Goal: Find specific page/section: Find specific page/section

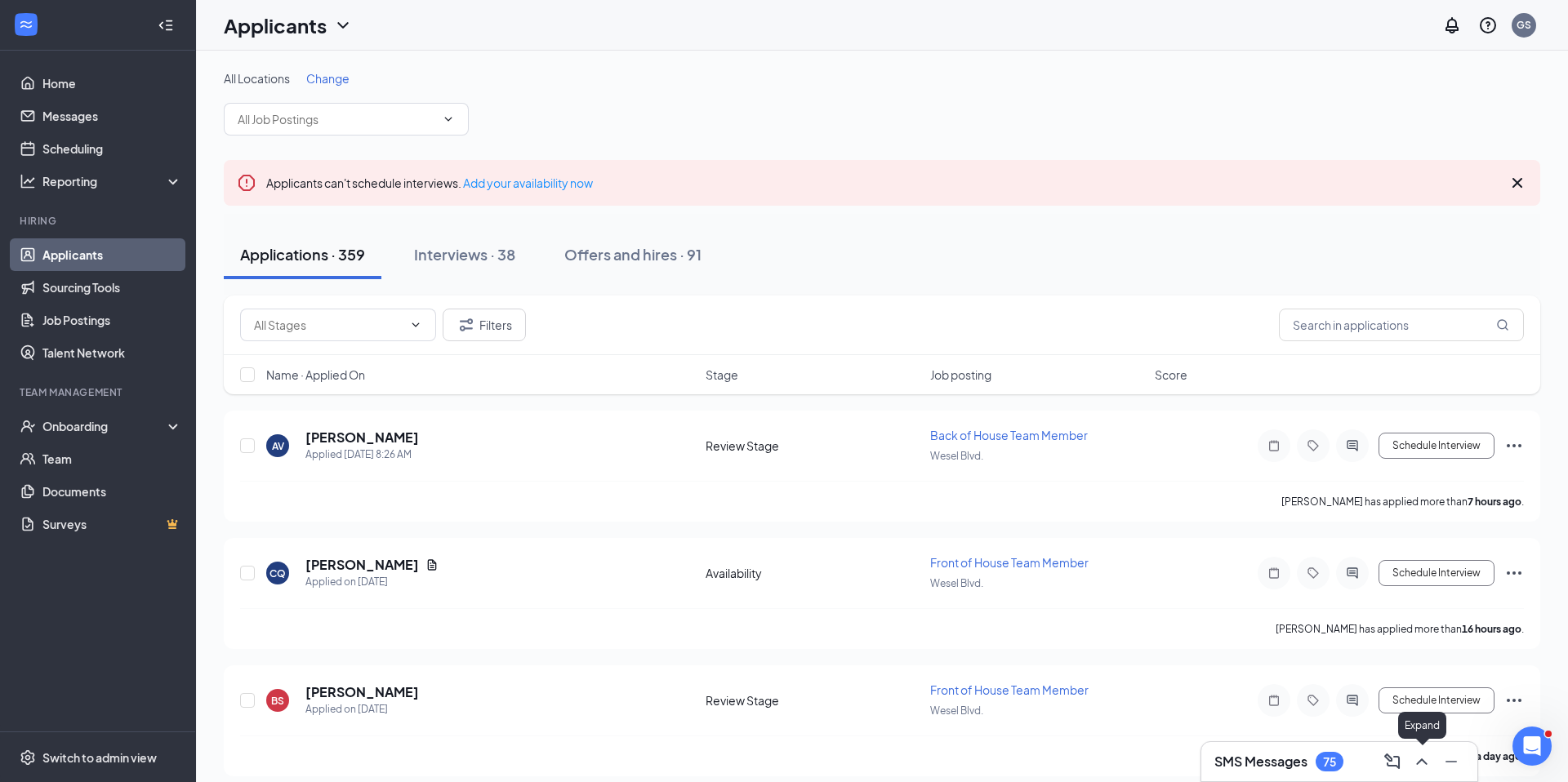
click at [1420, 756] on icon "ChevronUp" at bounding box center [1421, 761] width 19 height 19
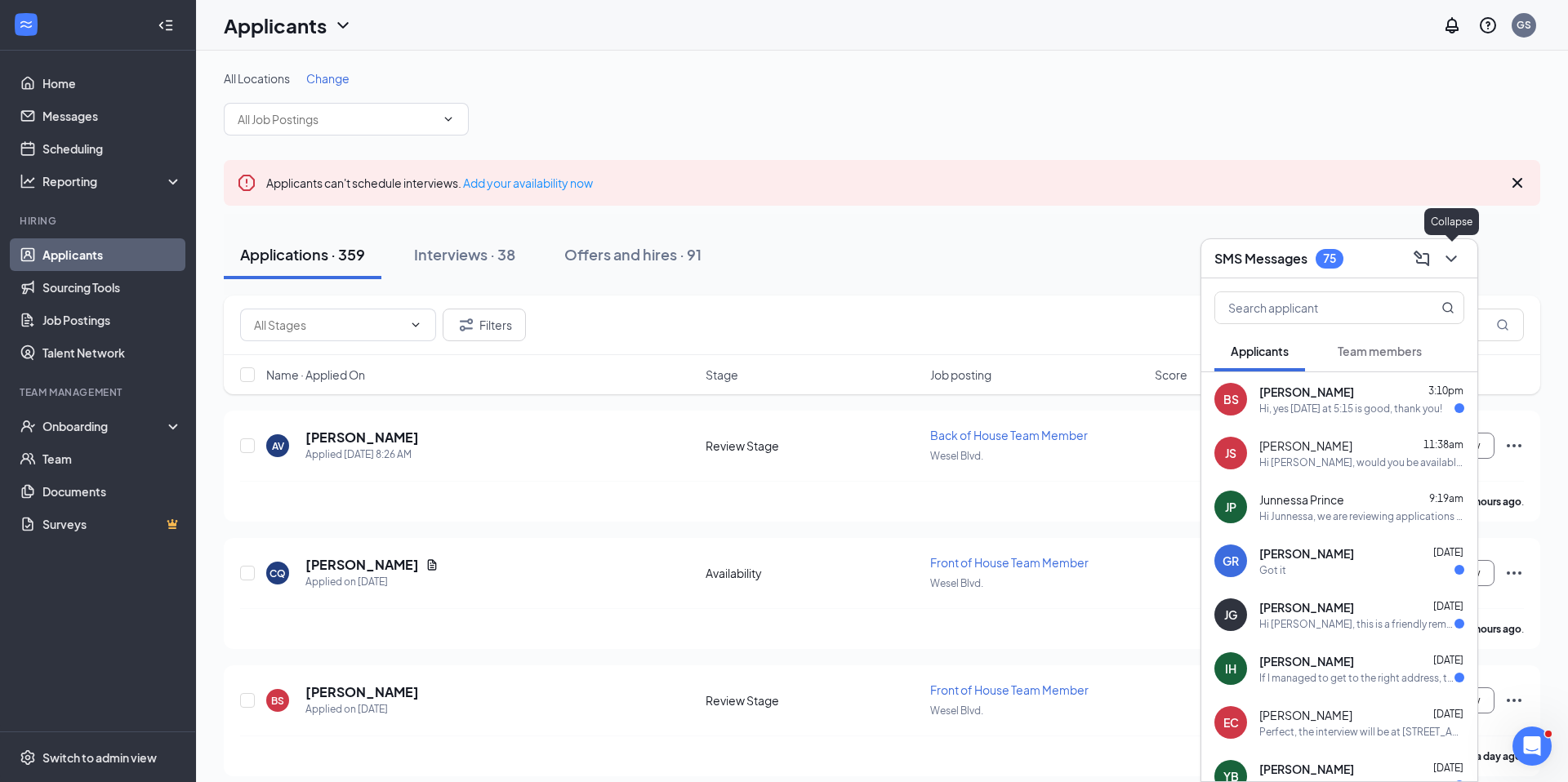
click at [1450, 259] on icon "ChevronDown" at bounding box center [1451, 259] width 11 height 7
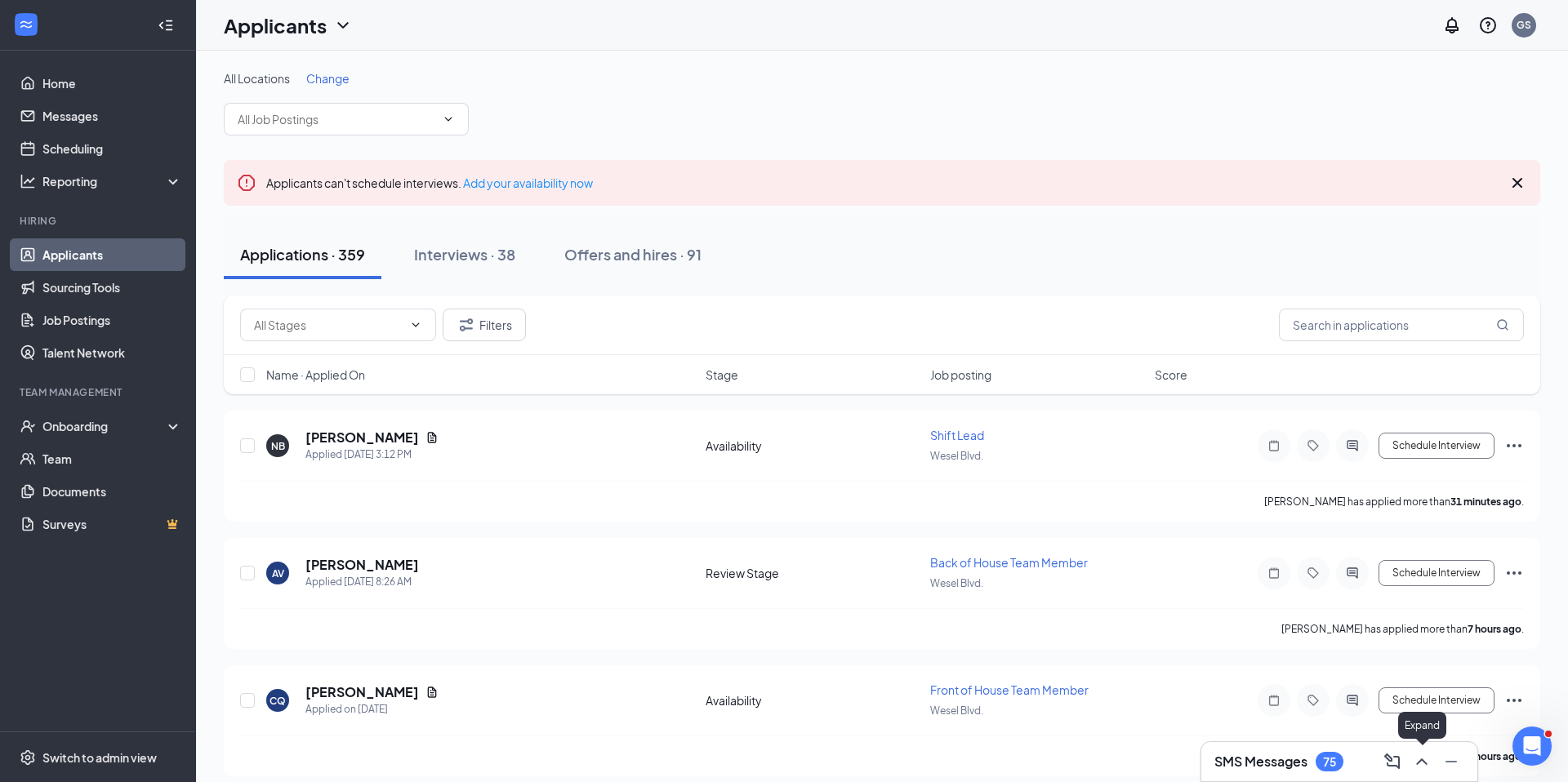
click at [1420, 759] on icon "ChevronUp" at bounding box center [1421, 762] width 11 height 7
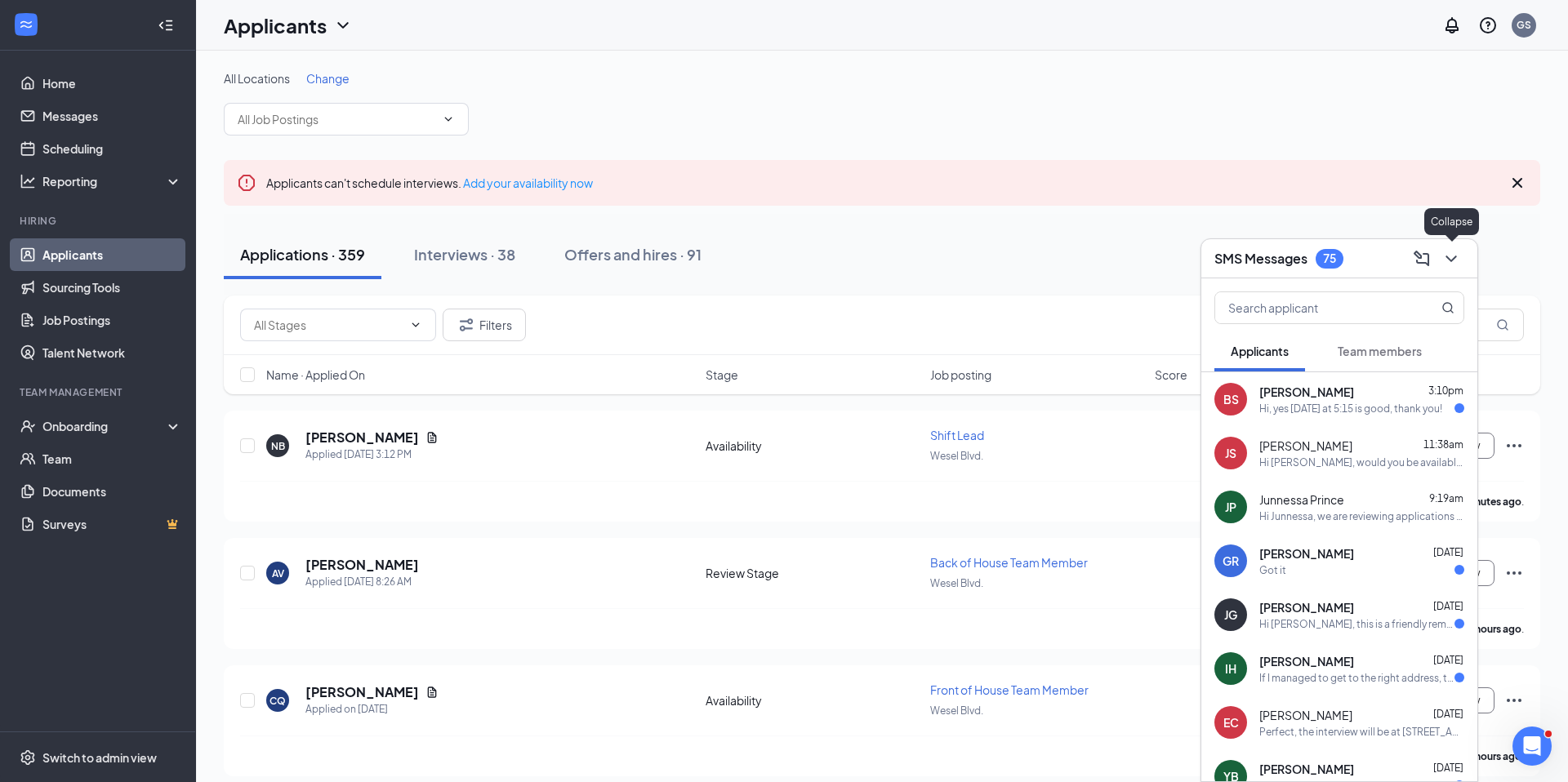
click at [1458, 263] on icon "ChevronDown" at bounding box center [1451, 258] width 19 height 19
